Goal: Task Accomplishment & Management: Manage account settings

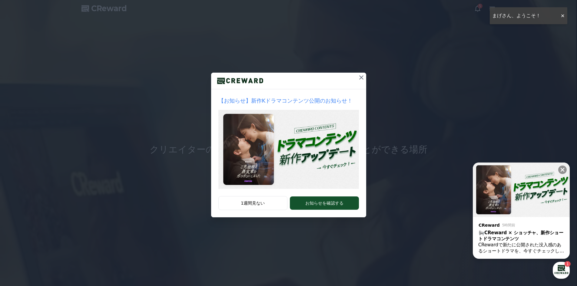
click at [360, 78] on icon at bounding box center [361, 77] width 7 height 7
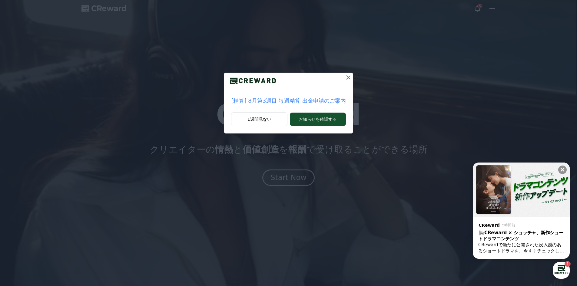
click at [346, 78] on icon at bounding box center [348, 77] width 4 height 4
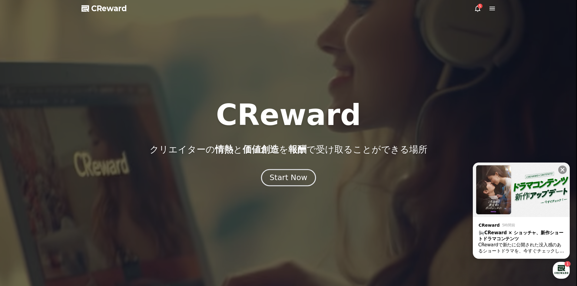
click at [297, 175] on div "Start Now" at bounding box center [289, 178] width 38 height 10
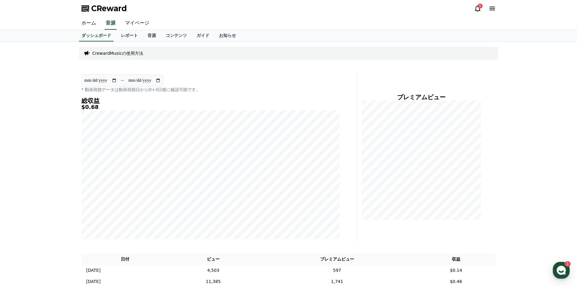
click at [479, 11] on icon at bounding box center [477, 8] width 5 height 6
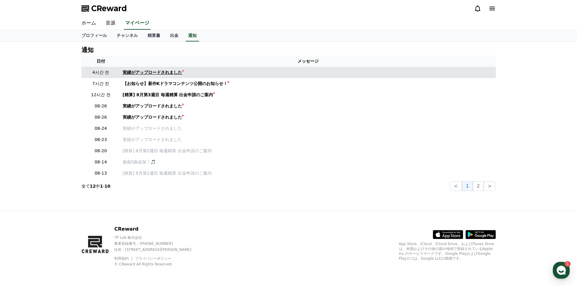
click at [163, 71] on div "実績がアップロードされました" at bounding box center [152, 72] width 59 height 6
